Goal: Task Accomplishment & Management: Manage account settings

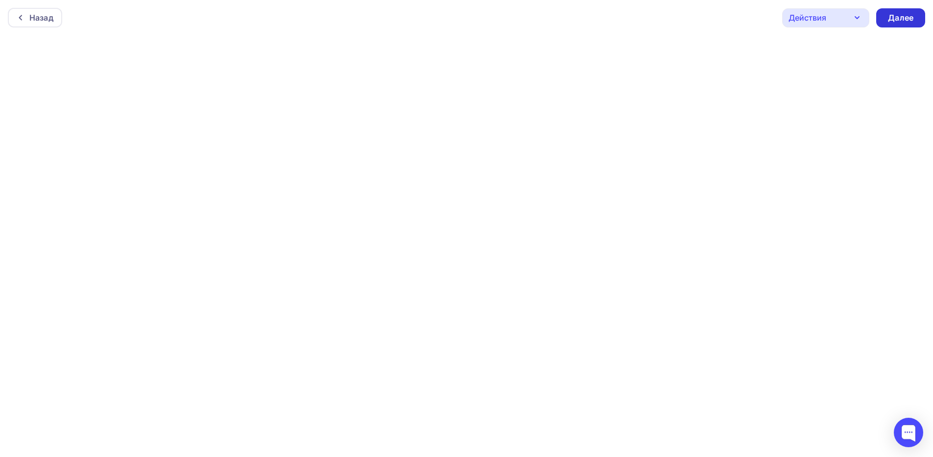
click at [891, 21] on div "Далее" at bounding box center [900, 17] width 25 height 11
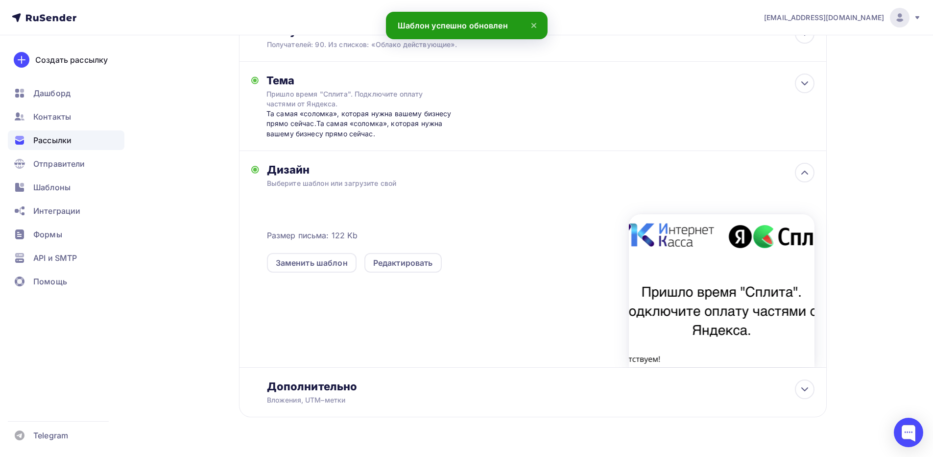
scroll to position [151, 0]
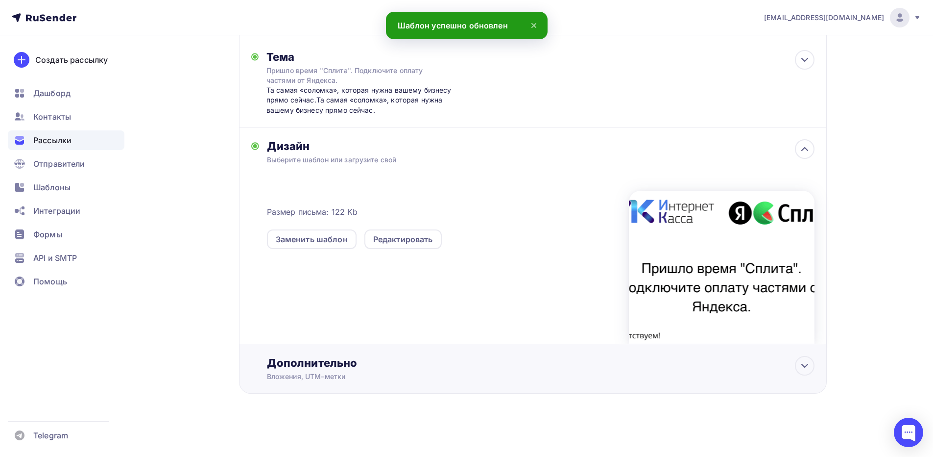
click at [389, 366] on div "Дополнительно" at bounding box center [541, 363] width 548 height 14
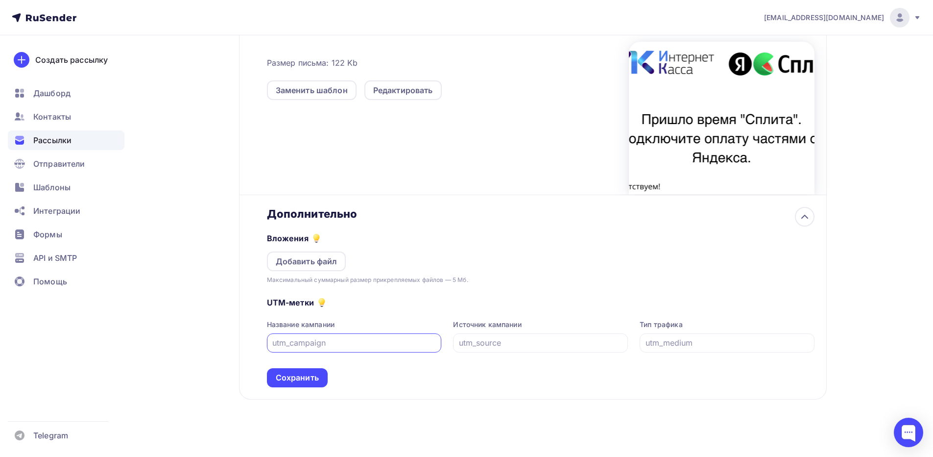
scroll to position [306, 0]
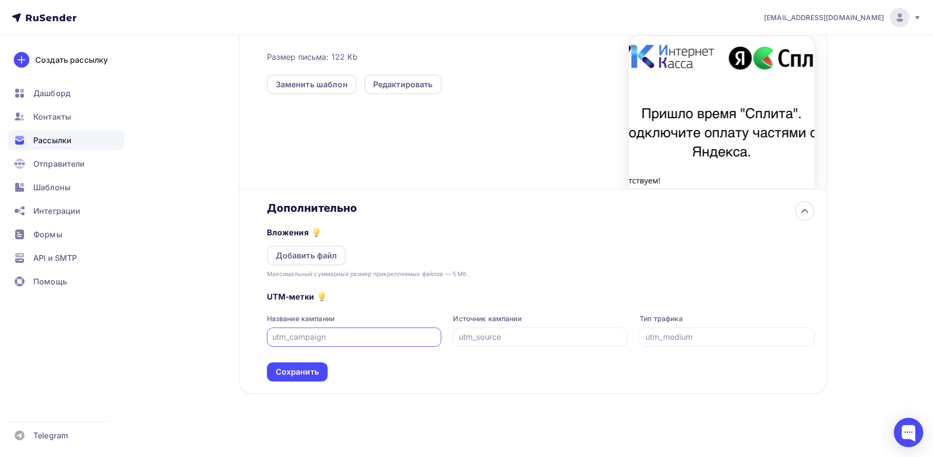
click at [302, 340] on input "text" at bounding box center [354, 337] width 164 height 12
click at [305, 339] on input "text" at bounding box center [354, 337] width 164 height 12
click at [498, 337] on input "text" at bounding box center [541, 337] width 164 height 12
click at [364, 332] on input "text" at bounding box center [354, 337] width 164 height 12
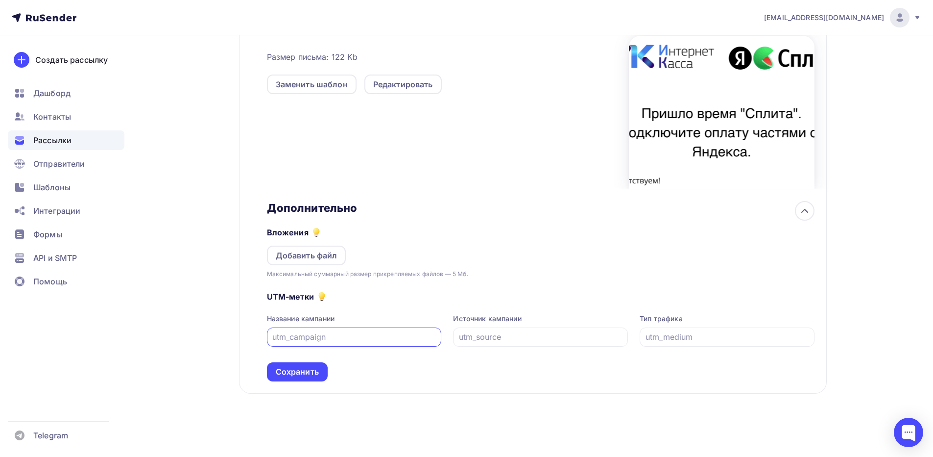
click at [344, 338] on input "text" at bounding box center [354, 337] width 164 height 12
click at [345, 338] on input "text" at bounding box center [354, 337] width 164 height 12
type input "ы"
type input "send_split"
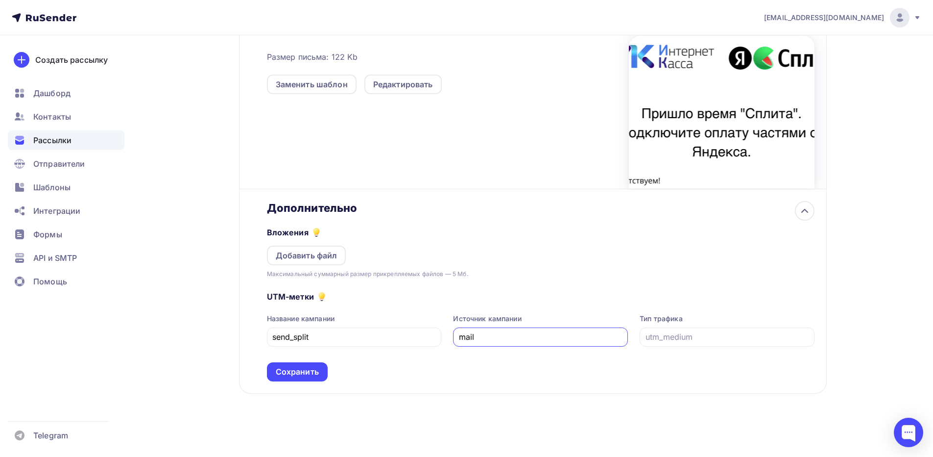
type input "mail"
click at [655, 347] on div "UTM-метки Название кампании send_split Источник кампании mail Тип трафика Сохра…" at bounding box center [541, 330] width 548 height 102
click at [668, 342] on input "text" at bounding box center [728, 337] width 164 height 12
click at [676, 344] on div at bounding box center [727, 336] width 175 height 19
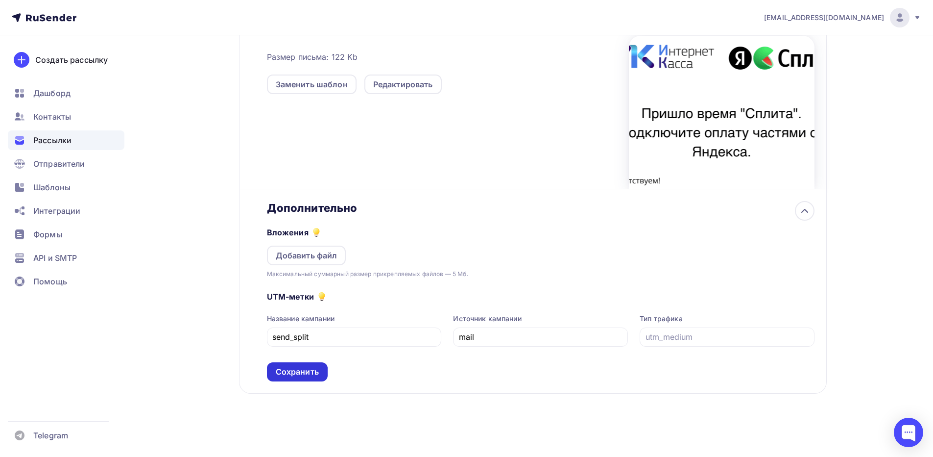
click at [309, 367] on div "Сохранить" at bounding box center [297, 371] width 43 height 11
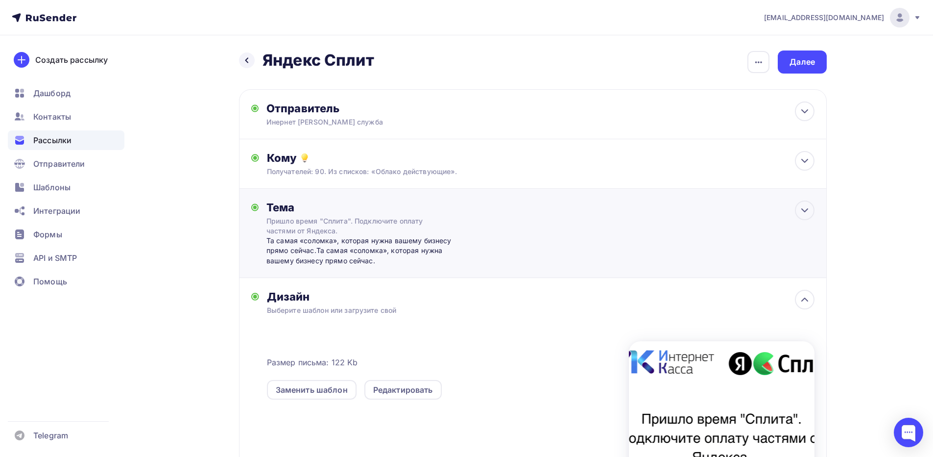
scroll to position [0, 0]
click at [784, 69] on div "Далее" at bounding box center [802, 62] width 49 height 23
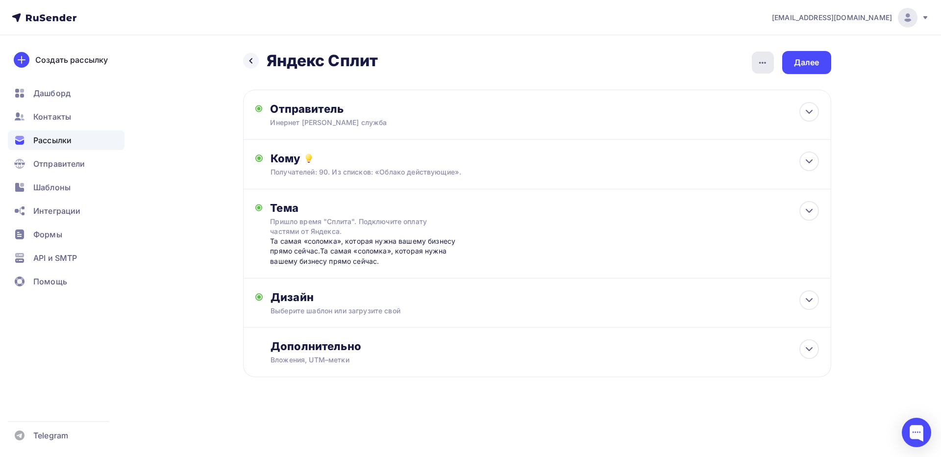
click at [761, 61] on icon "button" at bounding box center [762, 63] width 12 height 12
click at [715, 64] on div "Назад Яндекс Сплит Яндекс Сплит Закончить позже Переименовать рассылку Удалить …" at bounding box center [537, 62] width 588 height 23
click at [799, 62] on div "Далее" at bounding box center [806, 62] width 25 height 11
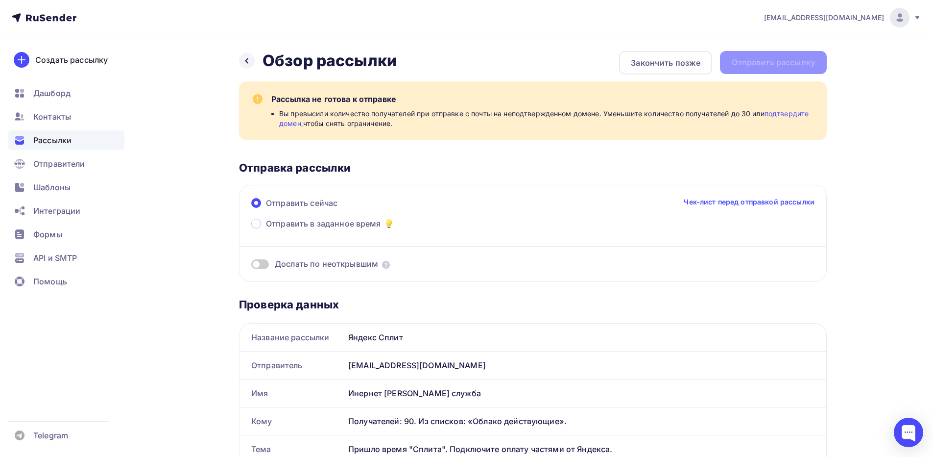
drag, startPoint x: 361, startPoint y: 100, endPoint x: 401, endPoint y: 102, distance: 40.2
click at [401, 102] on div "Рассылка не готова к отправке" at bounding box center [543, 99] width 544 height 12
click at [378, 101] on div "Рассылка не готова к отправке" at bounding box center [543, 99] width 544 height 12
drag, startPoint x: 284, startPoint y: 112, endPoint x: 360, endPoint y: 115, distance: 76.5
click at [360, 115] on span "Вы превысили количество получателей при отправке с почты на неподтвержденном до…" at bounding box center [547, 119] width 536 height 20
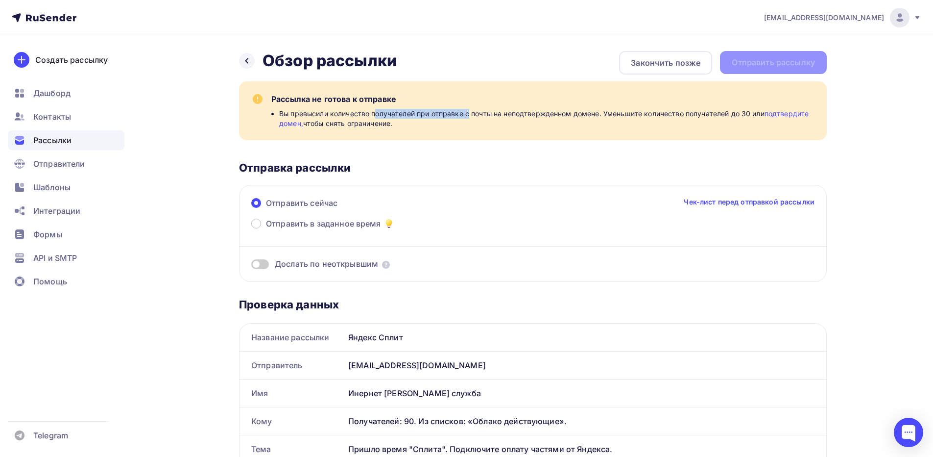
drag, startPoint x: 375, startPoint y: 117, endPoint x: 471, endPoint y: 118, distance: 95.5
click at [471, 118] on span "Вы превысили количество получателей при отправке с почты на неподтвержденном до…" at bounding box center [547, 119] width 536 height 20
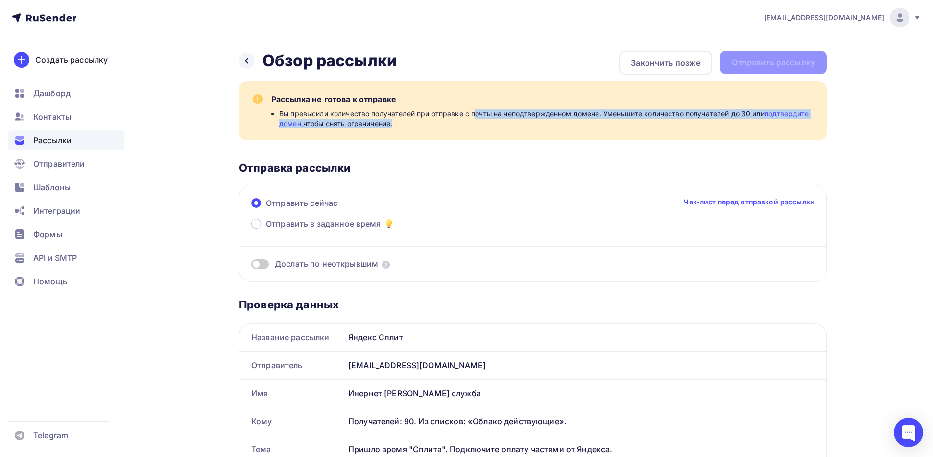
drag, startPoint x: 495, startPoint y: 117, endPoint x: 575, endPoint y: 119, distance: 79.4
click at [575, 119] on span "Вы превысили количество получателей при отправке с почты на неподтвержденном до…" at bounding box center [547, 119] width 536 height 20
click at [583, 116] on span "Вы превысили количество получателей при отправке с почты на неподтвержденном до…" at bounding box center [547, 119] width 536 height 20
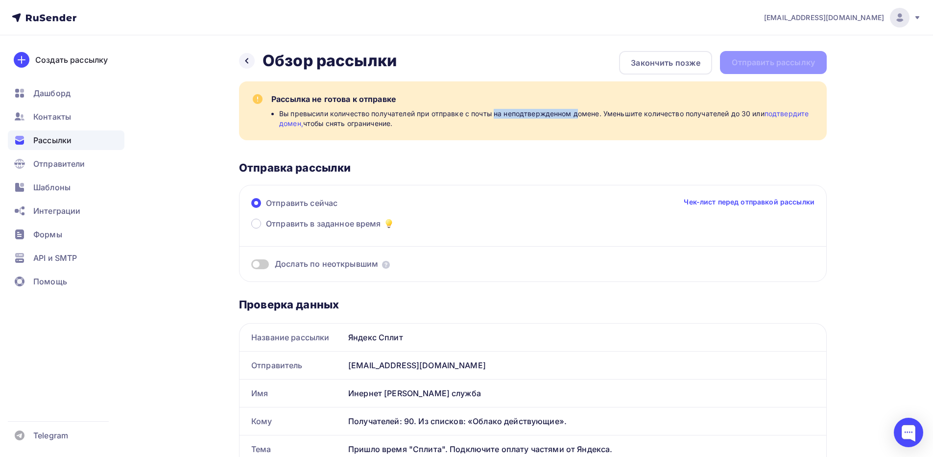
drag, startPoint x: 575, startPoint y: 117, endPoint x: 490, endPoint y: 113, distance: 84.9
click at [490, 113] on span "Вы превысили количество получателей при отправке с почты на неподтвержденном до…" at bounding box center [547, 119] width 536 height 20
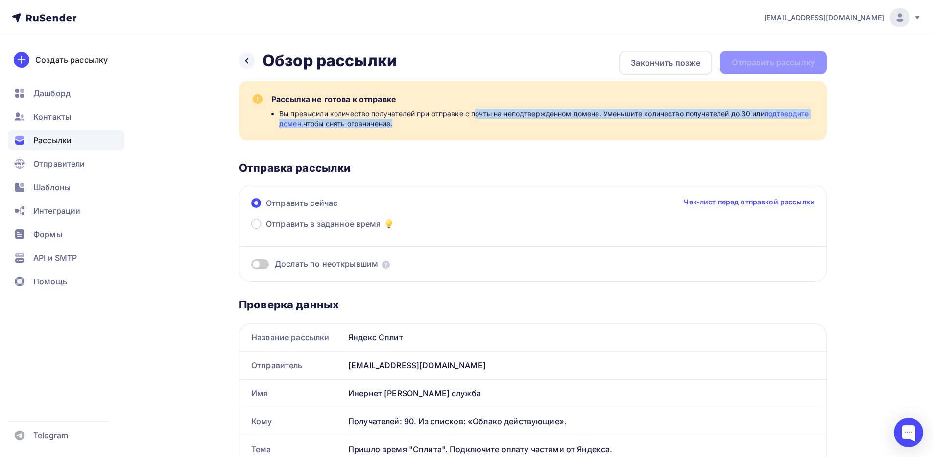
drag, startPoint x: 477, startPoint y: 114, endPoint x: 687, endPoint y: 119, distance: 210.7
click at [679, 119] on span "Вы превысили количество получателей при отправке с почты на неподтвержденном до…" at bounding box center [547, 119] width 536 height 20
click at [700, 115] on span "Вы превысили количество получателей при отправке с почты на неподтвержденном до…" at bounding box center [547, 119] width 536 height 20
click at [738, 115] on span "Вы превысили количество получателей при отправке с почты на неподтвержденном до…" at bounding box center [547, 119] width 536 height 20
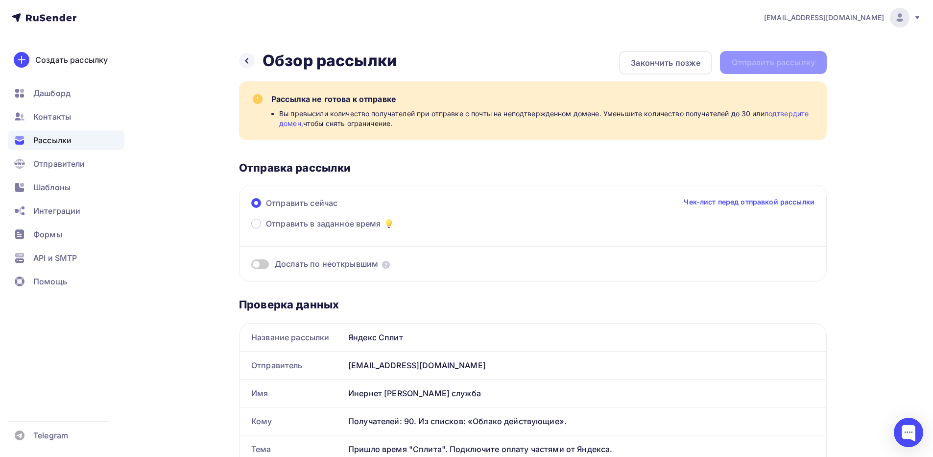
click at [291, 125] on link "подтвердите домен," at bounding box center [544, 118] width 530 height 18
click at [50, 165] on span "Отправители" at bounding box center [59, 164] width 52 height 12
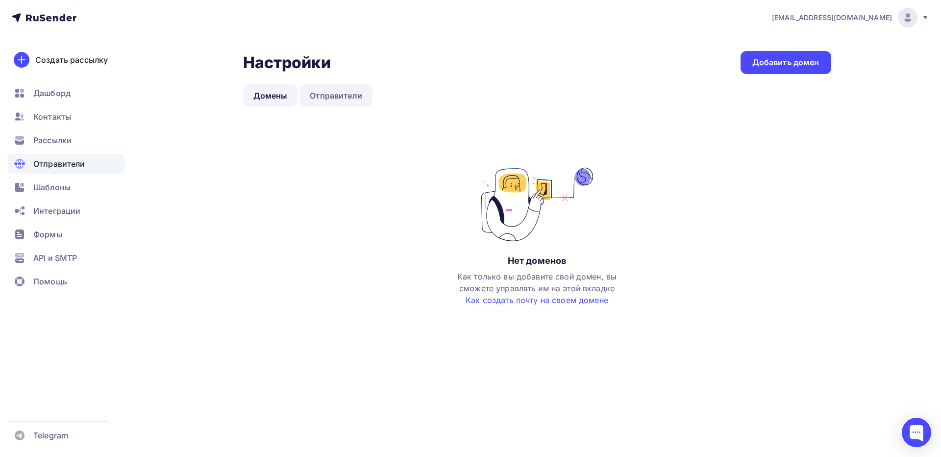
click at [317, 97] on link "Отправители" at bounding box center [335, 95] width 73 height 23
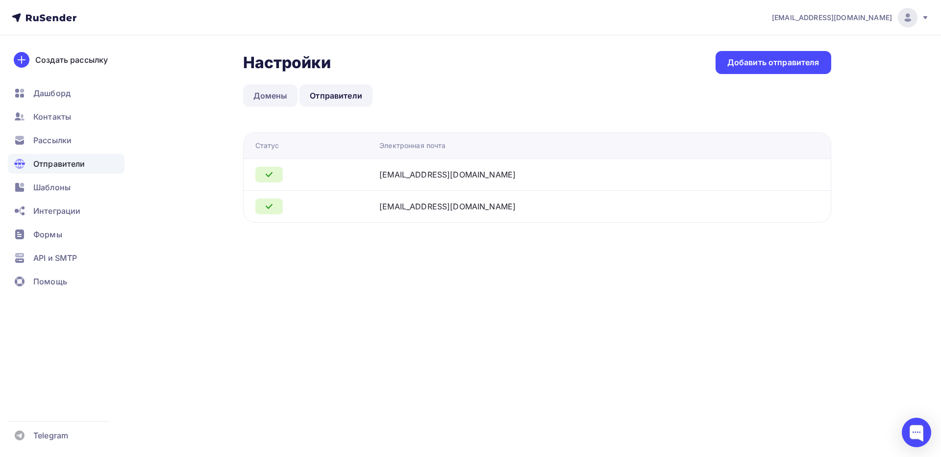
click at [275, 97] on link "Домены" at bounding box center [270, 95] width 55 height 23
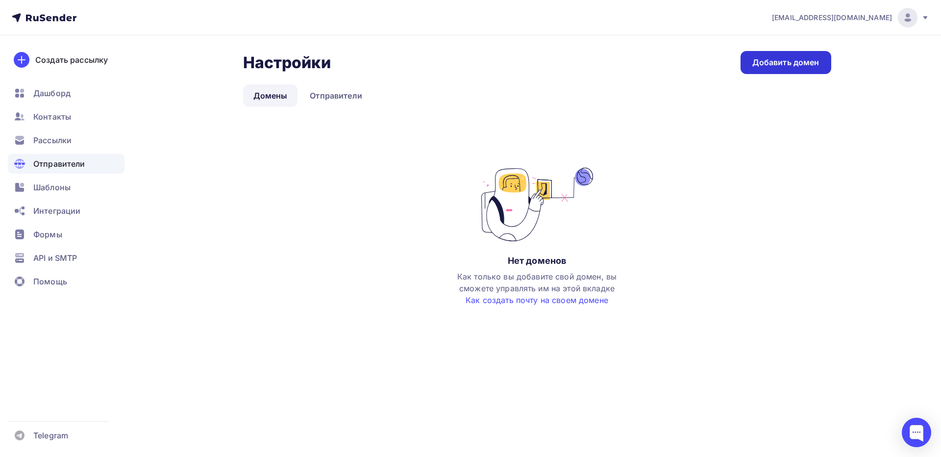
click at [788, 63] on div "Добавить домен" at bounding box center [785, 62] width 67 height 11
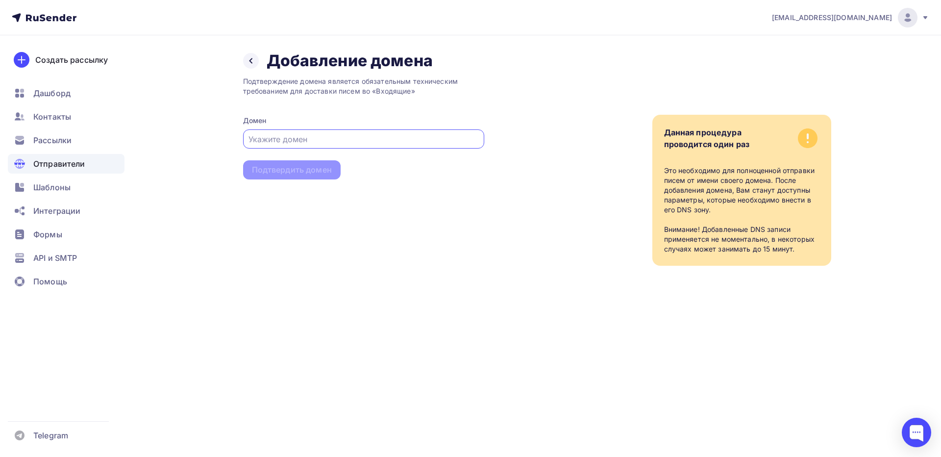
click at [339, 142] on input "text" at bounding box center [363, 139] width 230 height 12
drag, startPoint x: 316, startPoint y: 139, endPoint x: 312, endPoint y: 133, distance: 7.1
click at [314, 135] on input "text" at bounding box center [363, 139] width 230 height 12
type input "interkassa.online"
click at [321, 177] on div "Подтвердить домен" at bounding box center [291, 169] width 97 height 19
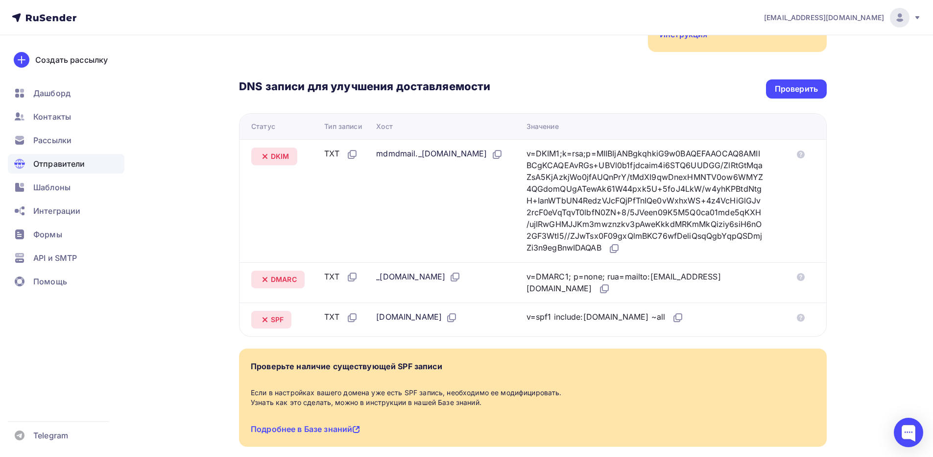
scroll to position [193, 0]
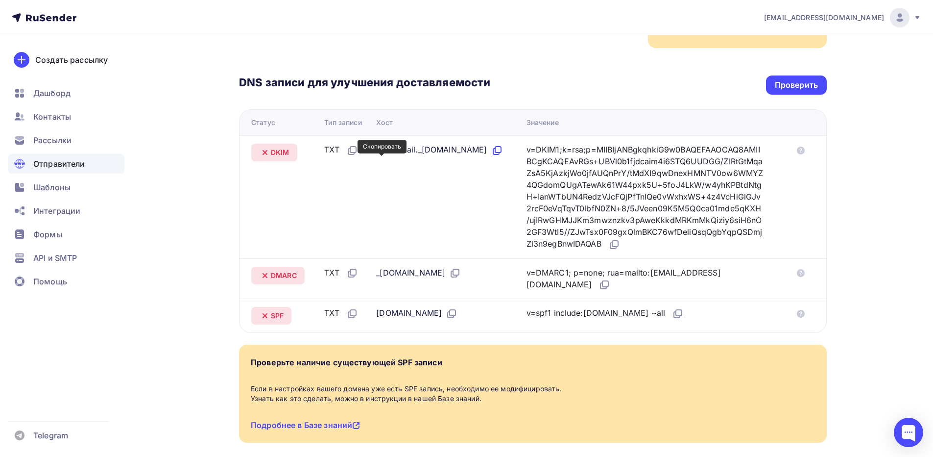
click at [491, 156] on icon at bounding box center [497, 151] width 12 height 12
click at [620, 242] on icon at bounding box center [614, 245] width 12 height 12
click at [459, 269] on icon at bounding box center [456, 272] width 6 height 6
click at [599, 288] on icon at bounding box center [605, 285] width 12 height 12
click at [351, 316] on icon at bounding box center [353, 313] width 6 height 6
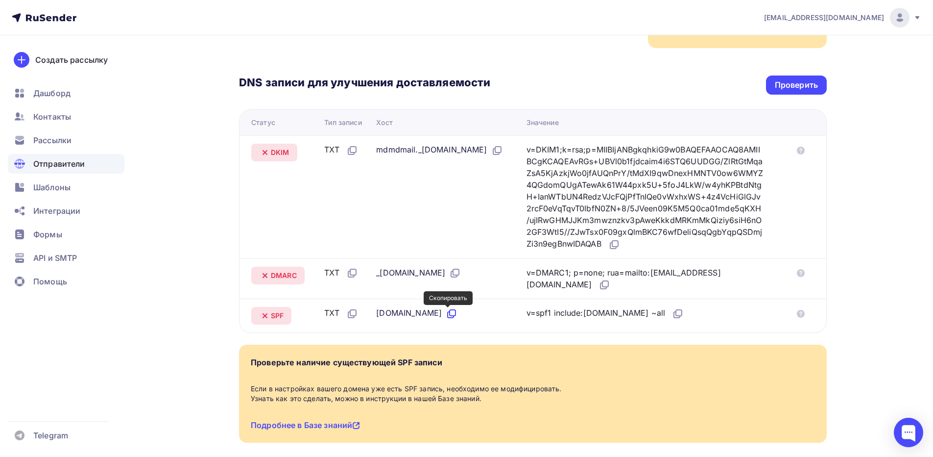
click at [448, 312] on icon at bounding box center [451, 315] width 6 height 6
click at [672, 314] on icon at bounding box center [678, 314] width 12 height 12
drag, startPoint x: 814, startPoint y: 78, endPoint x: 808, endPoint y: 82, distance: 6.8
click at [808, 82] on div "Проверить" at bounding box center [796, 84] width 61 height 19
click at [798, 90] on div "Проверить" at bounding box center [796, 84] width 43 height 11
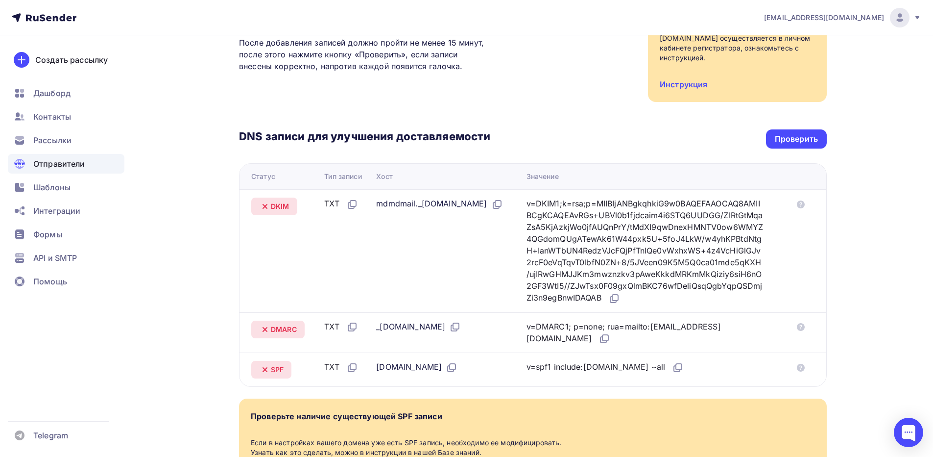
scroll to position [0, 0]
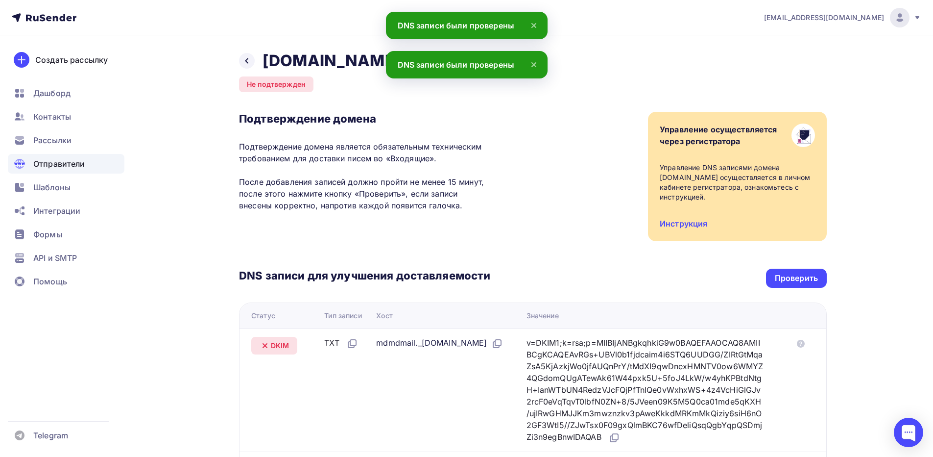
click at [529, 218] on div "Подтверждение домена Подтверждение домена является обязательным техническим тре…" at bounding box center [533, 176] width 588 height 129
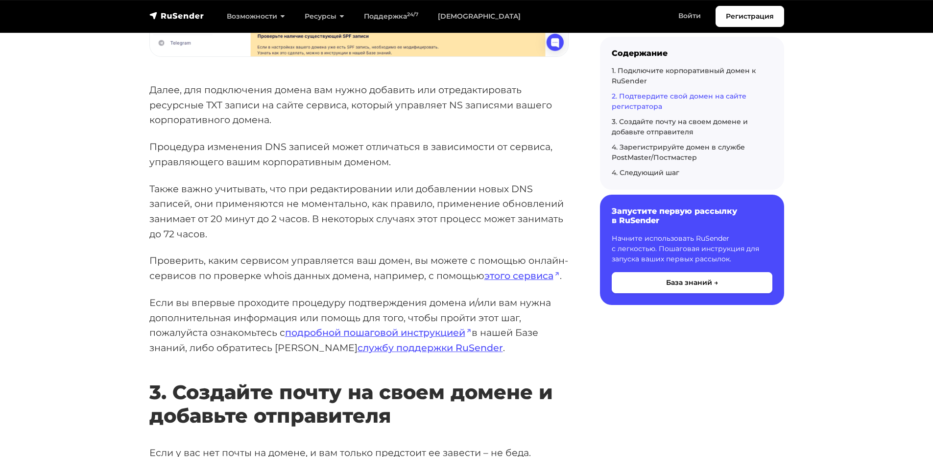
scroll to position [1666, 0]
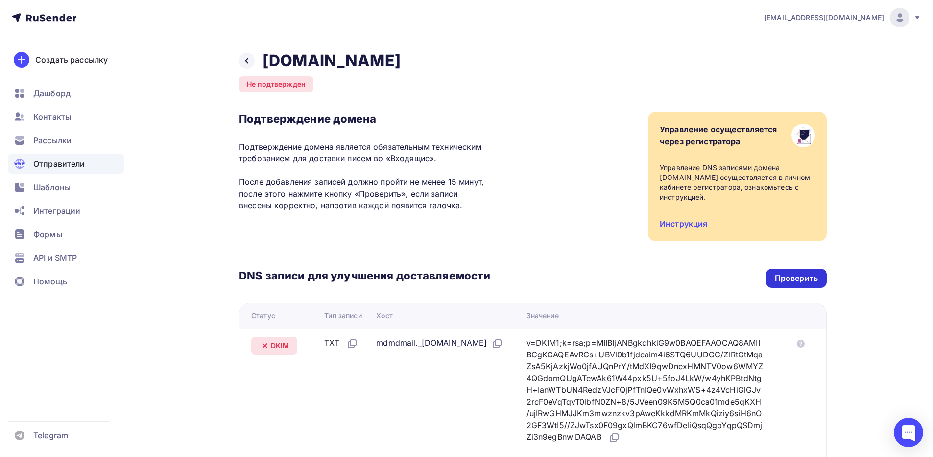
click at [780, 274] on div "Проверить" at bounding box center [796, 277] width 61 height 19
